Goal: Task Accomplishment & Management: Complete application form

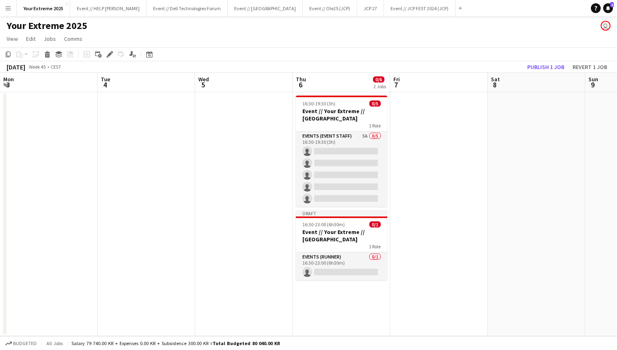
scroll to position [0, 193]
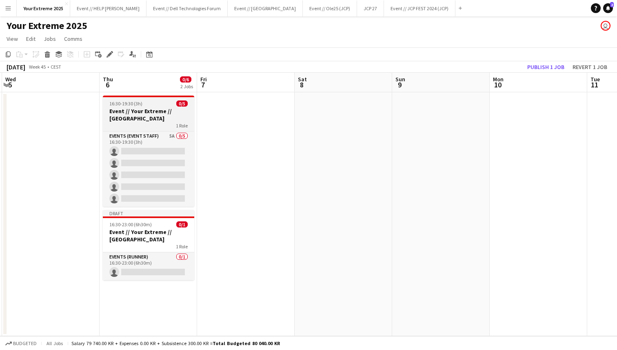
click at [148, 114] on h3 "Event // Your Extreme // [GEOGRAPHIC_DATA]" at bounding box center [148, 114] width 91 height 15
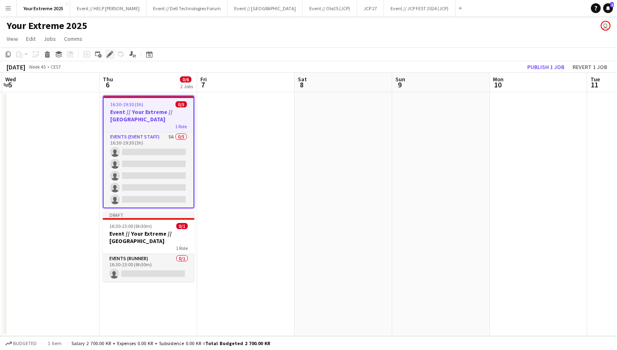
click at [112, 56] on icon "Edit" at bounding box center [109, 54] width 7 height 7
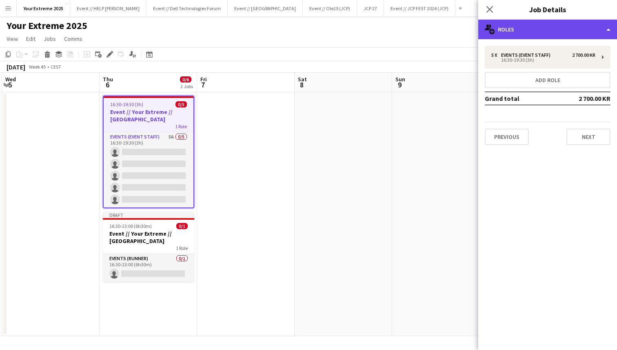
click at [585, 29] on div "multiple-users-add Roles" at bounding box center [547, 30] width 139 height 20
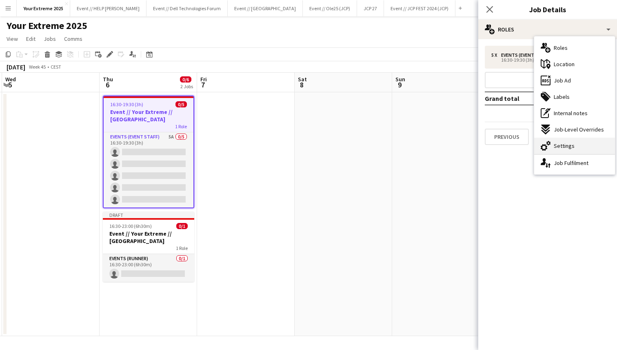
click at [575, 150] on div "cog-double-3 Settings" at bounding box center [574, 145] width 81 height 16
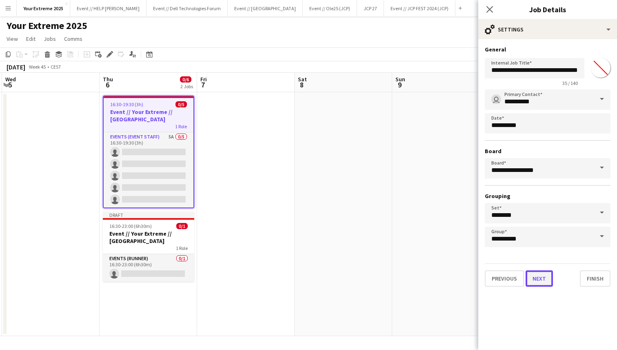
click at [540, 279] on button "Next" at bounding box center [538, 278] width 27 height 16
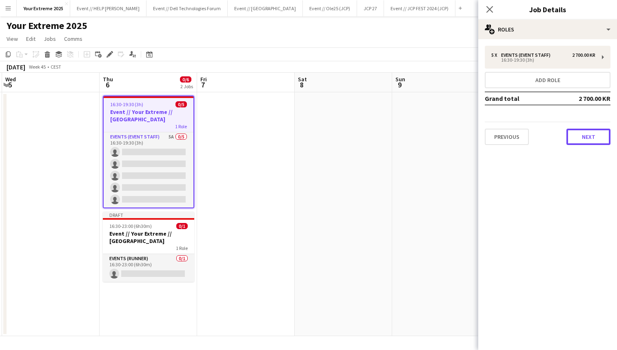
click at [584, 137] on button "Next" at bounding box center [588, 136] width 44 height 16
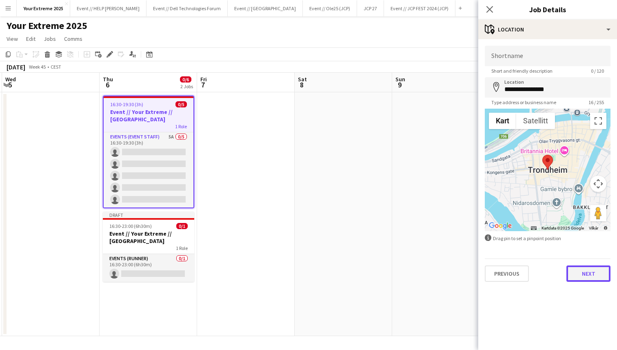
click at [586, 279] on button "Next" at bounding box center [588, 273] width 44 height 16
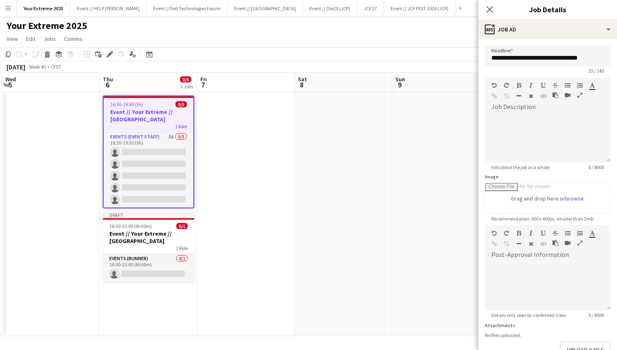
scroll to position [53, 0]
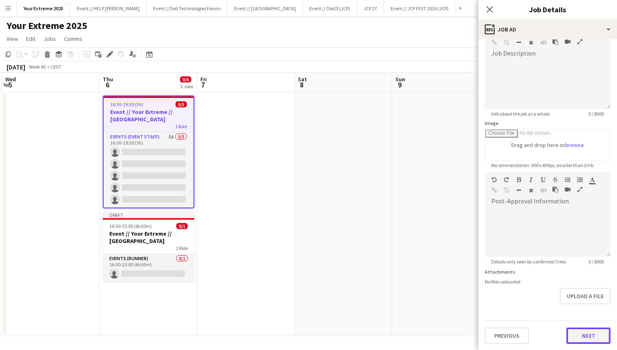
click at [583, 336] on button "Next" at bounding box center [588, 335] width 44 height 16
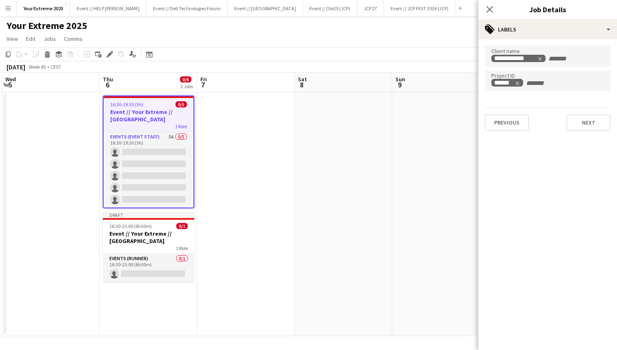
scroll to position [0, 0]
drag, startPoint x: 530, startPoint y: 83, endPoint x: 481, endPoint y: 82, distance: 48.6
click at [481, 82] on form "**********" at bounding box center [547, 88] width 139 height 85
click at [538, 190] on mat-expansion-panel "**********" at bounding box center [547, 194] width 139 height 310
click at [584, 122] on button "Next" at bounding box center [588, 122] width 44 height 16
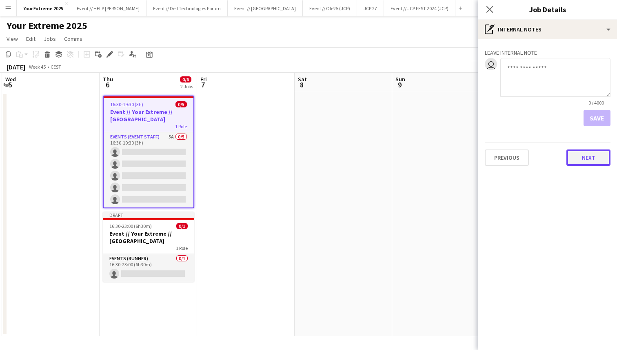
click at [580, 152] on button "Next" at bounding box center [588, 157] width 44 height 16
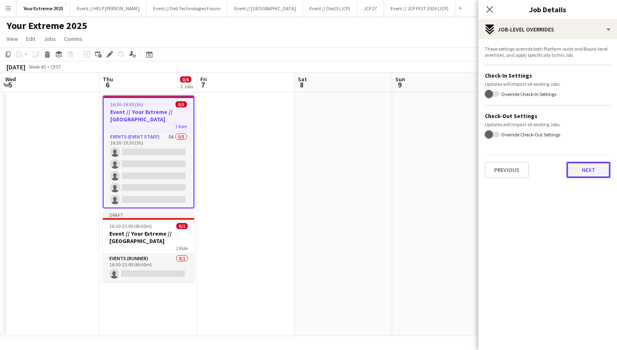
click at [585, 173] on button "Next" at bounding box center [588, 170] width 44 height 16
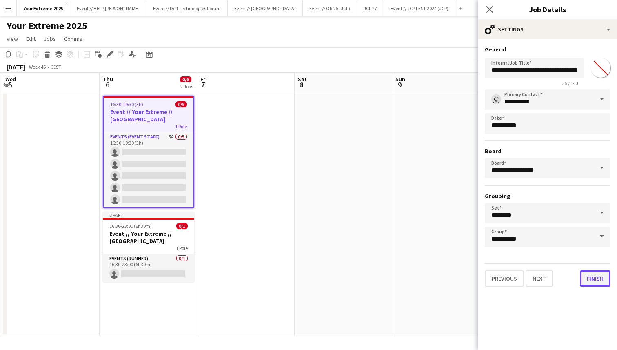
click at [591, 281] on button "Finish" at bounding box center [595, 278] width 31 height 16
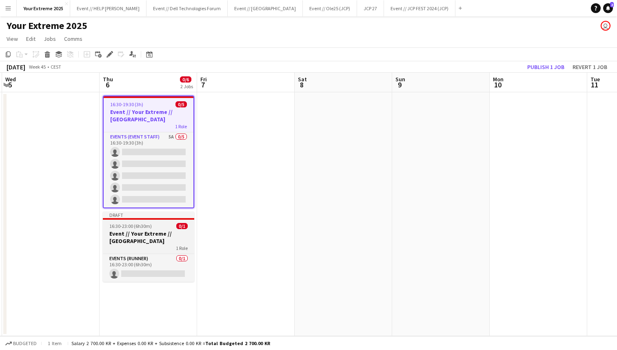
click at [161, 237] on h3 "Event // Your Extreme // [GEOGRAPHIC_DATA]" at bounding box center [148, 237] width 91 height 15
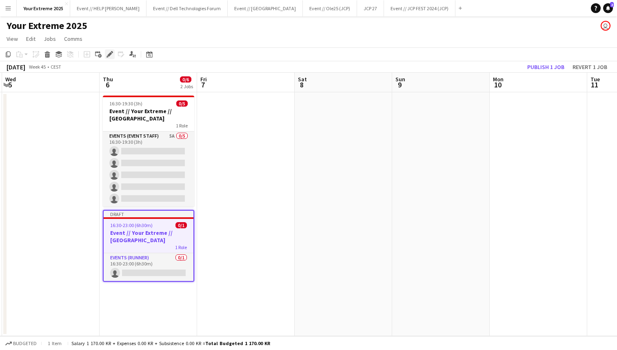
click at [108, 54] on icon at bounding box center [109, 54] width 4 height 4
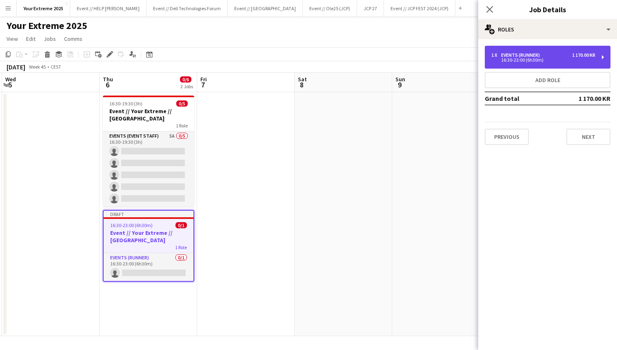
click at [562, 53] on div "1 x Events (Runner) 1 170.00 KR" at bounding box center [543, 55] width 104 height 6
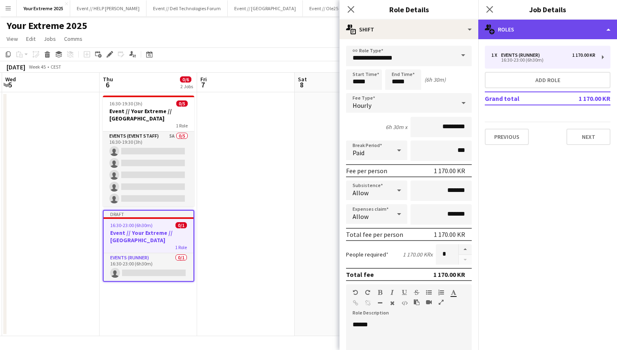
click at [574, 30] on div "multiple-users-add Roles" at bounding box center [547, 30] width 139 height 20
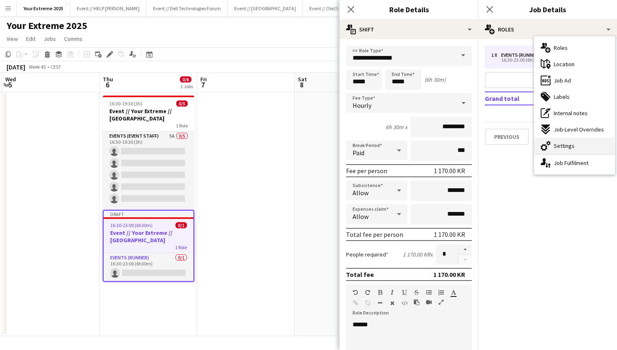
click at [569, 139] on div "cog-double-3 Settings" at bounding box center [574, 145] width 81 height 16
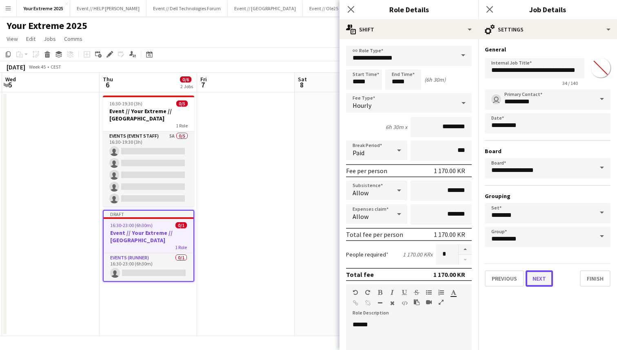
click at [542, 278] on button "Next" at bounding box center [538, 278] width 27 height 16
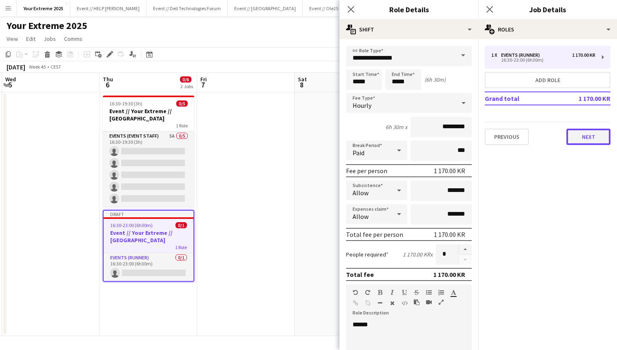
click at [590, 140] on button "Next" at bounding box center [588, 136] width 44 height 16
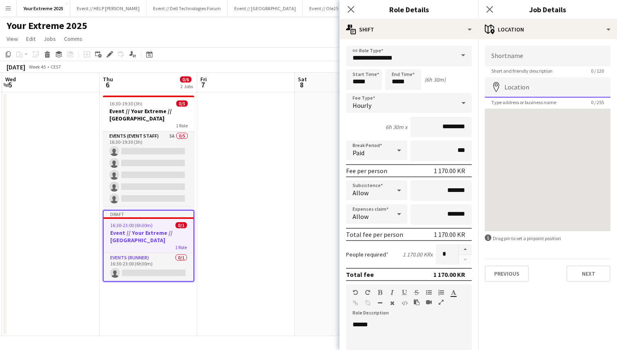
click at [549, 91] on input "Location" at bounding box center [548, 87] width 126 height 20
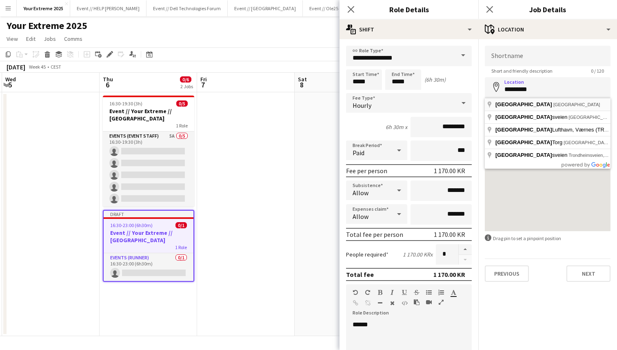
type input "**********"
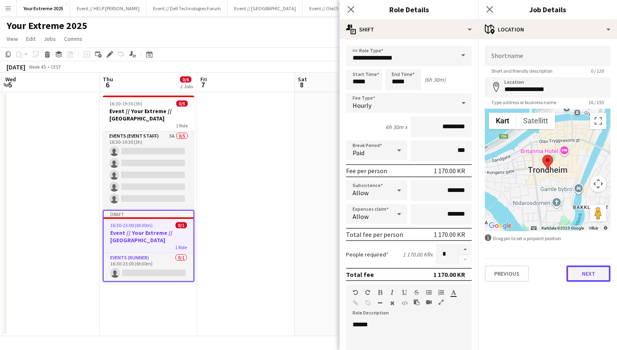
click at [587, 277] on button "Next" at bounding box center [588, 273] width 44 height 16
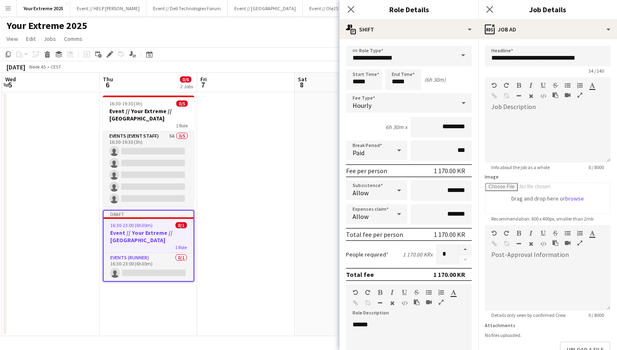
scroll to position [53, 0]
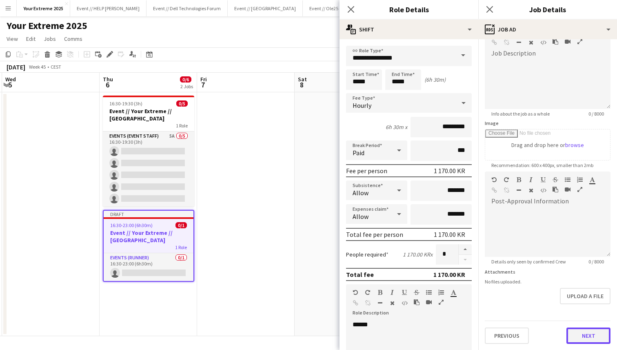
click at [586, 333] on button "Next" at bounding box center [588, 335] width 44 height 16
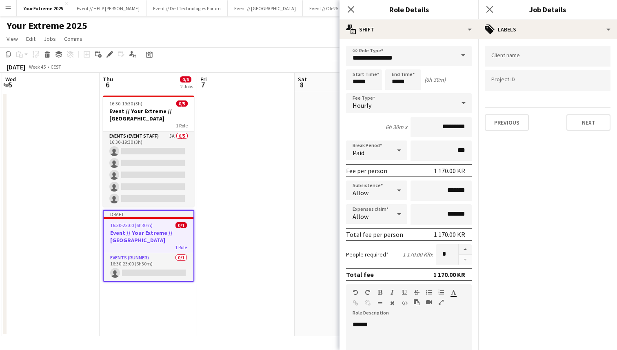
scroll to position [0, 0]
click at [528, 79] on input "Type to search project ID labels..." at bounding box center [547, 80] width 113 height 7
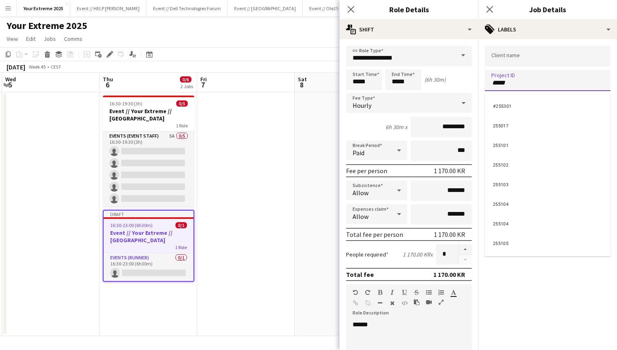
type input "******"
click at [520, 56] on input "Type to search client labels..." at bounding box center [547, 56] width 113 height 7
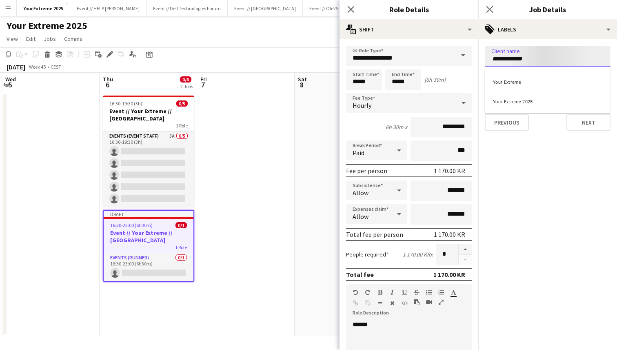
type input "**********"
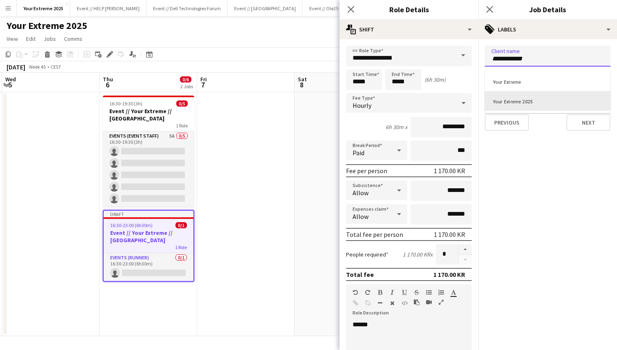
click at [532, 100] on div "Your Extreme 2025" at bounding box center [548, 101] width 126 height 20
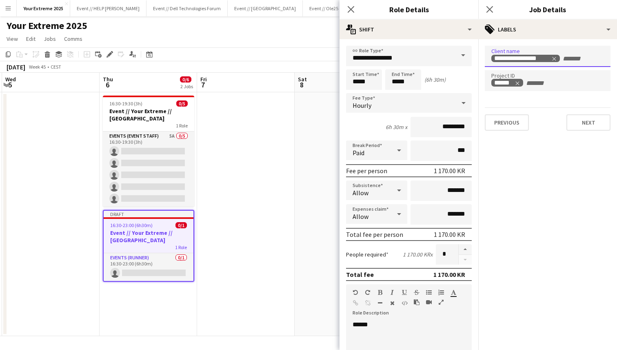
click at [540, 166] on mat-expansion-panel "**********" at bounding box center [547, 194] width 139 height 310
click at [581, 126] on button "Next" at bounding box center [588, 122] width 44 height 16
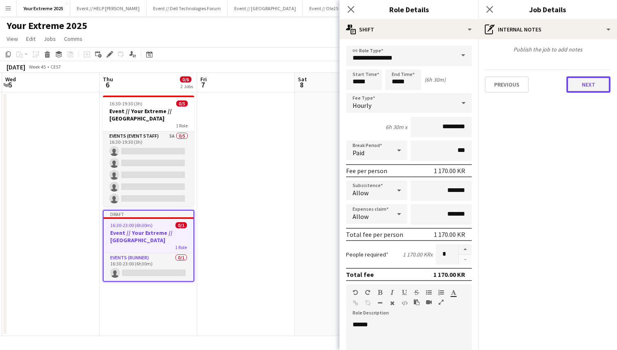
click at [591, 81] on button "Next" at bounding box center [588, 84] width 44 height 16
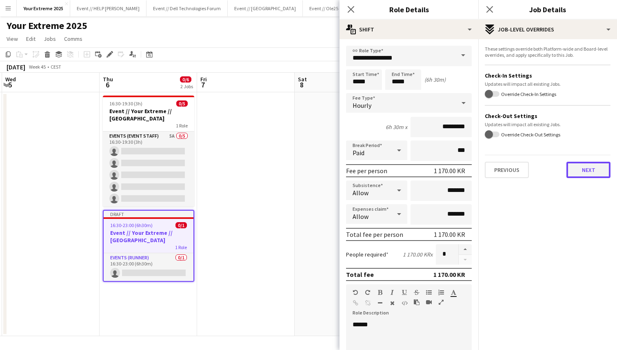
click at [580, 167] on button "Next" at bounding box center [588, 170] width 44 height 16
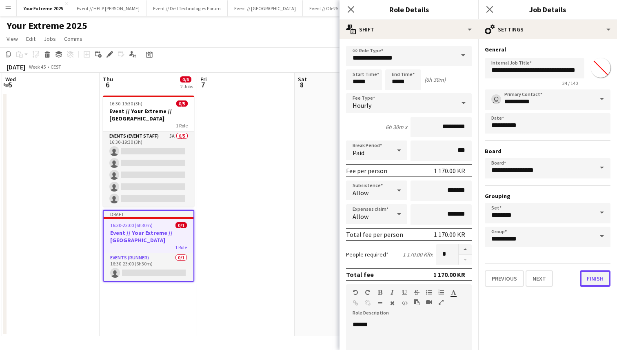
click at [584, 280] on button "Finish" at bounding box center [595, 278] width 31 height 16
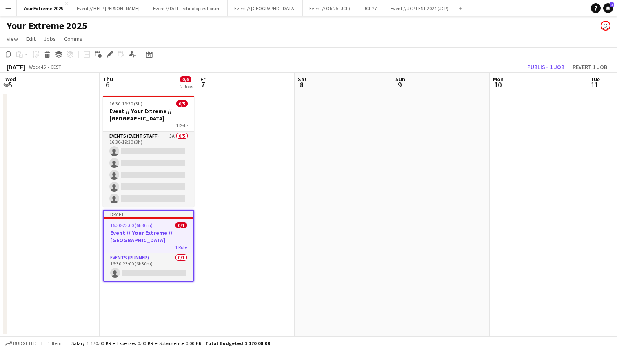
click at [411, 217] on app-date-cell at bounding box center [440, 214] width 97 height 244
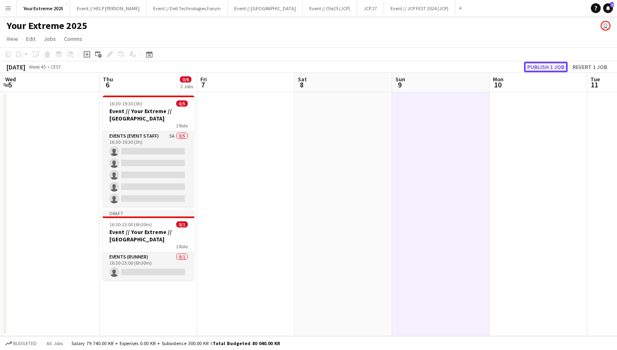
click at [538, 65] on button "Publish 1 job" at bounding box center [546, 67] width 44 height 11
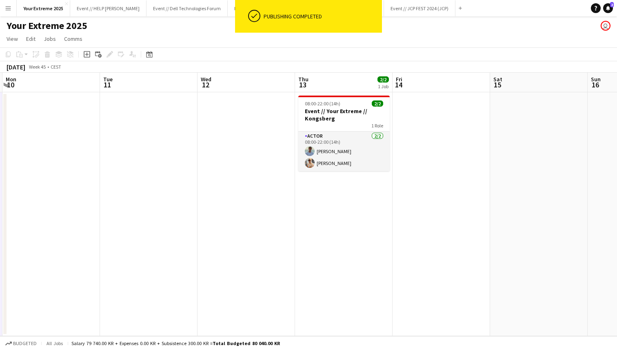
scroll to position [0, 308]
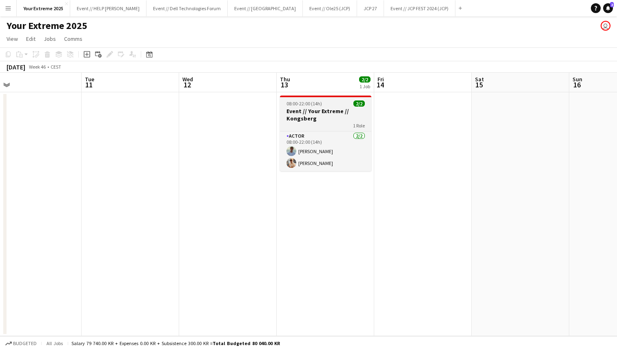
click at [318, 108] on h3 "Event // Your Extreme // Kongsberg" at bounding box center [325, 114] width 91 height 15
